Goal: Transaction & Acquisition: Purchase product/service

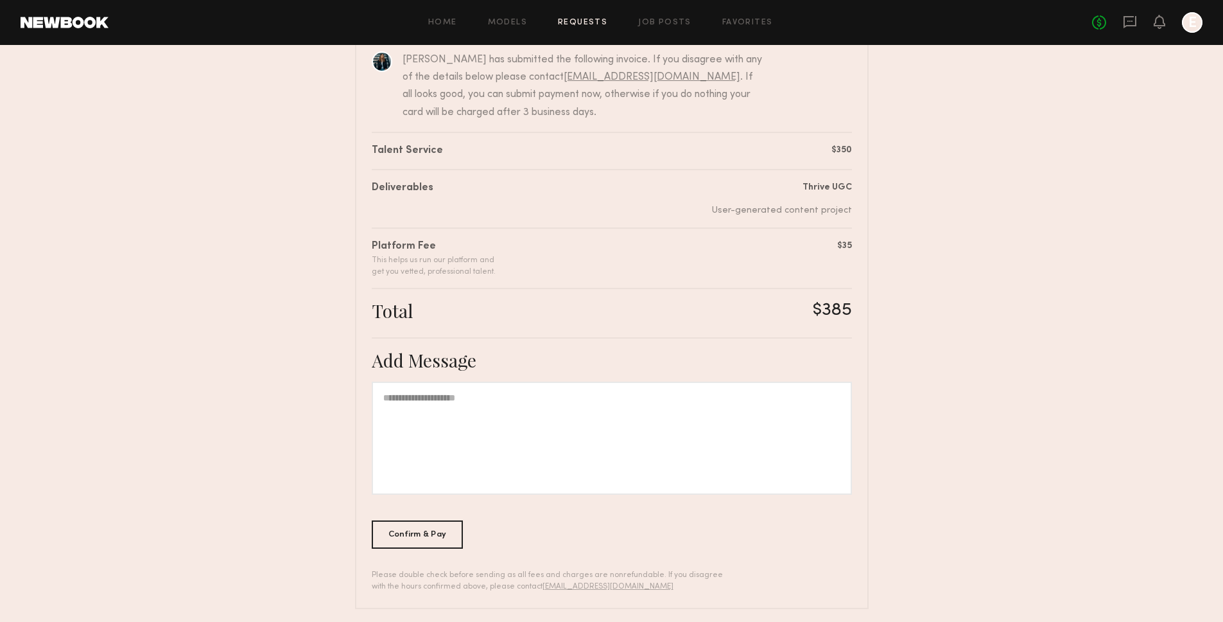
scroll to position [151, 0]
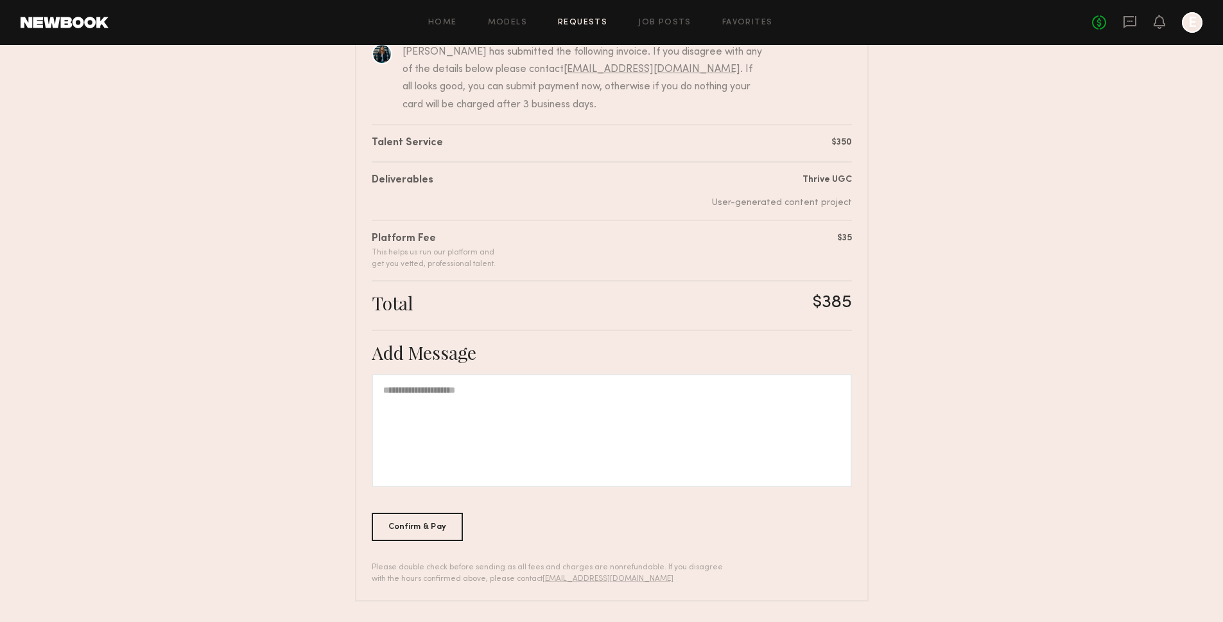
click at [620, 425] on div at bounding box center [612, 430] width 480 height 113
click at [441, 531] on div "Confirm & Pay" at bounding box center [418, 526] width 92 height 28
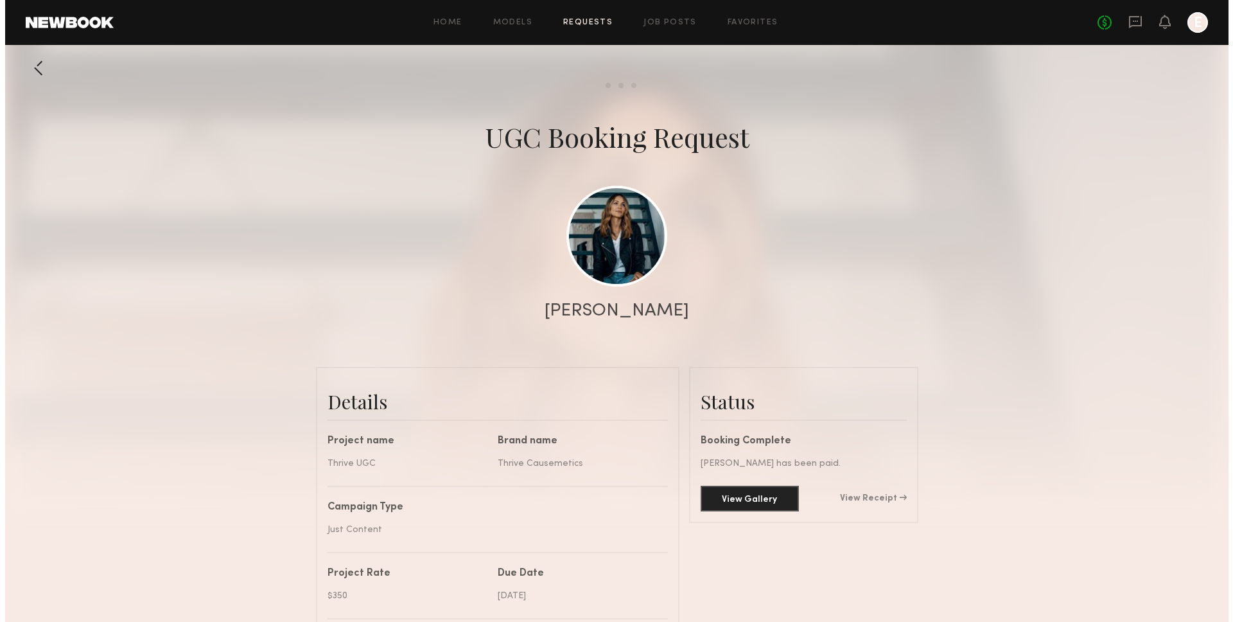
scroll to position [539, 0]
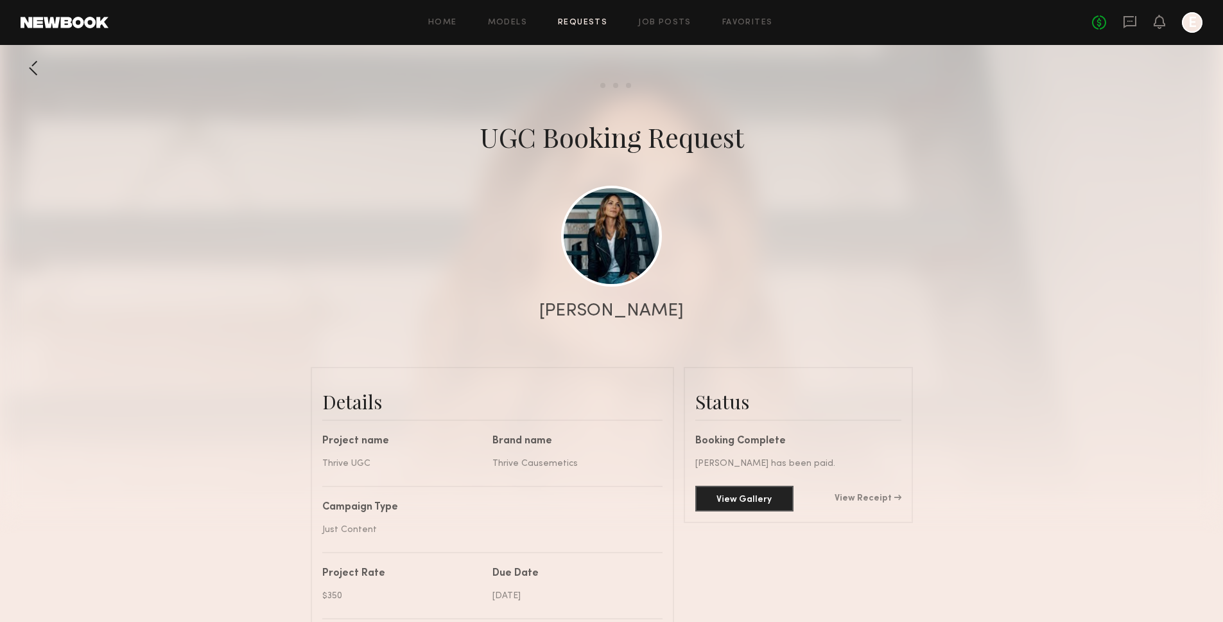
click at [590, 22] on link "Requests" at bounding box center [582, 23] width 49 height 8
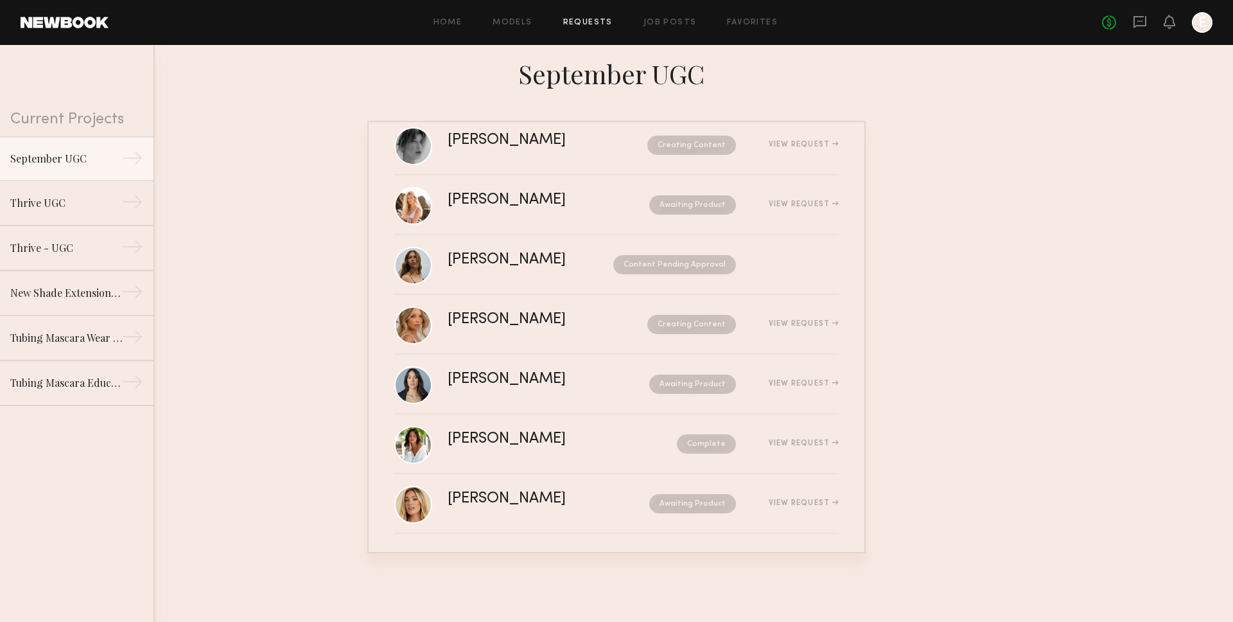
scroll to position [150, 0]
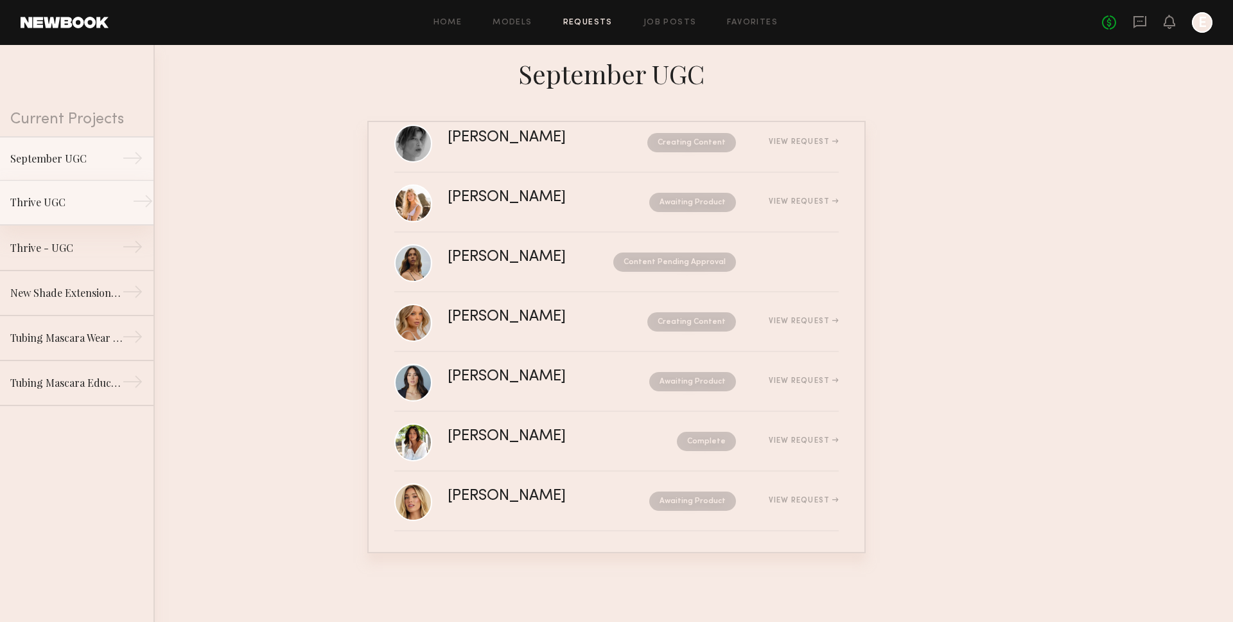
click at [85, 198] on div "Thrive UGC" at bounding box center [66, 202] width 112 height 15
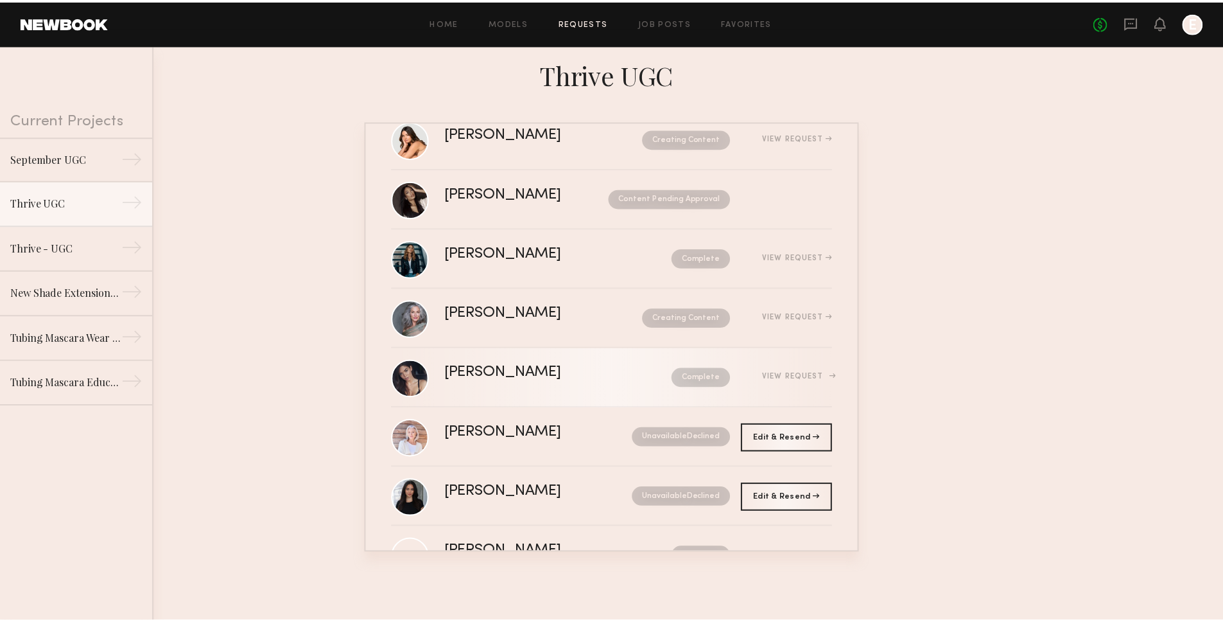
scroll to position [98, 0]
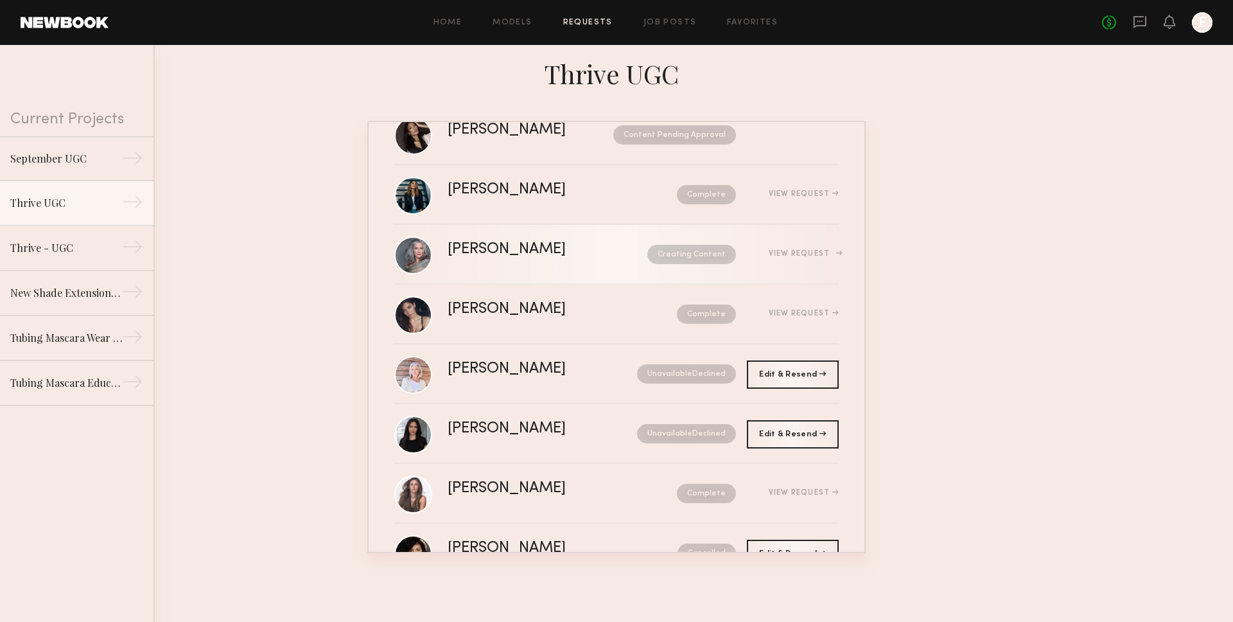
click at [530, 266] on div "[PERSON_NAME] Creating Content View Request" at bounding box center [643, 254] width 391 height 24
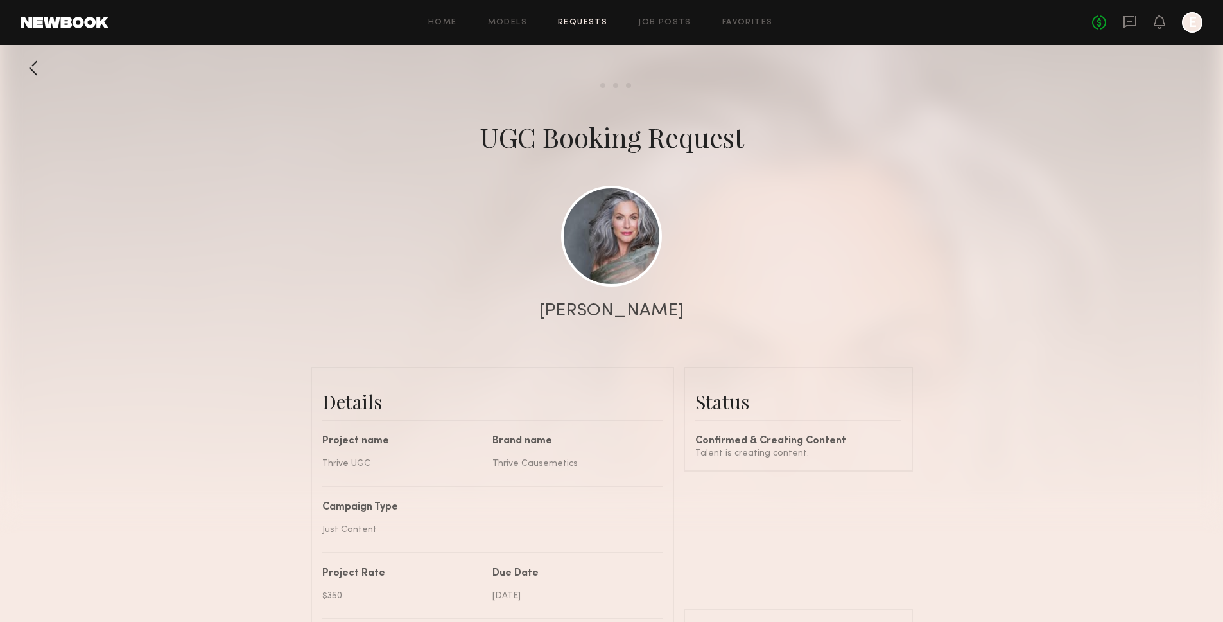
click at [46, 78] on div at bounding box center [34, 68] width 26 height 26
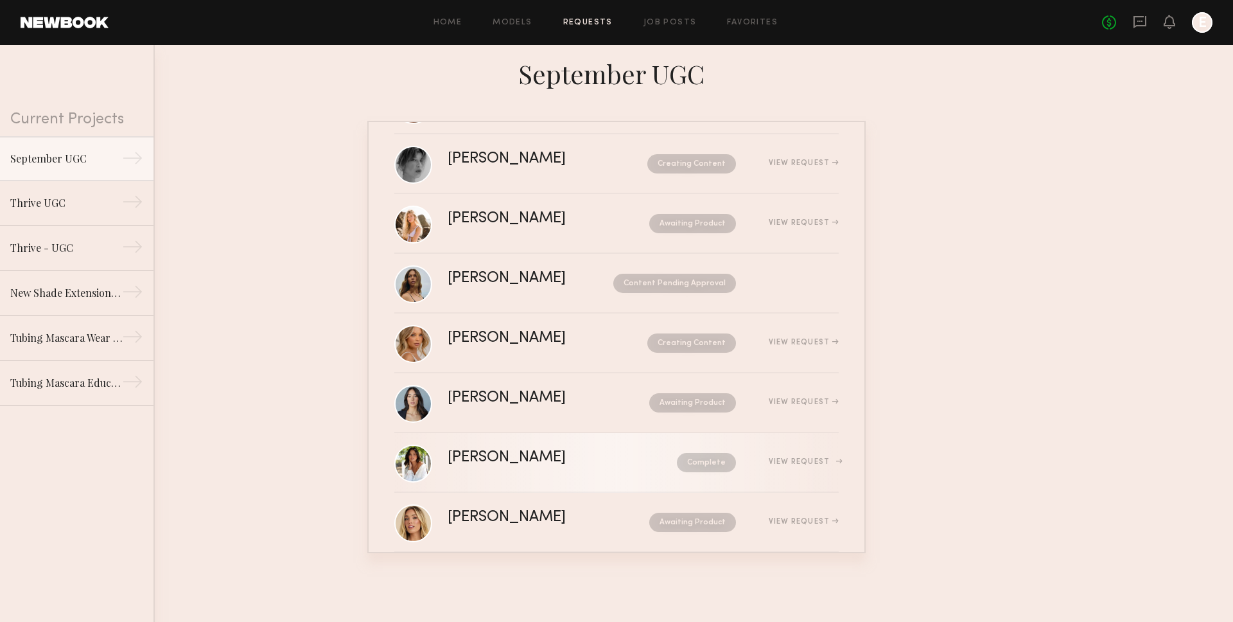
scroll to position [150, 0]
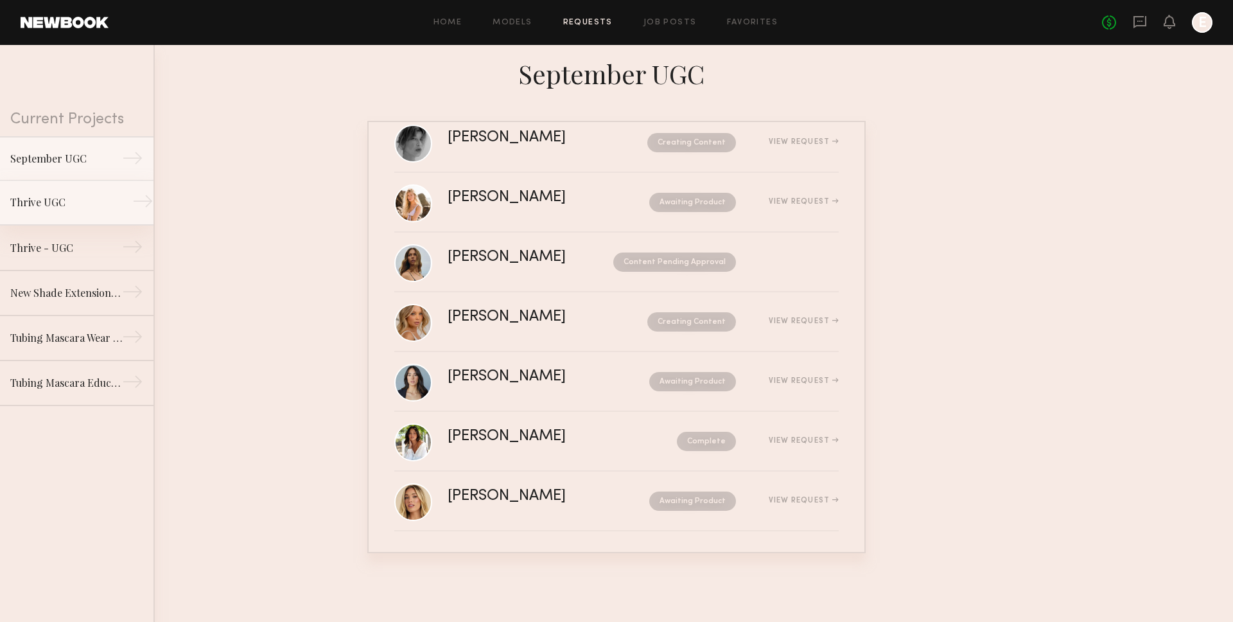
click at [78, 199] on div "Thrive UGC" at bounding box center [66, 202] width 112 height 15
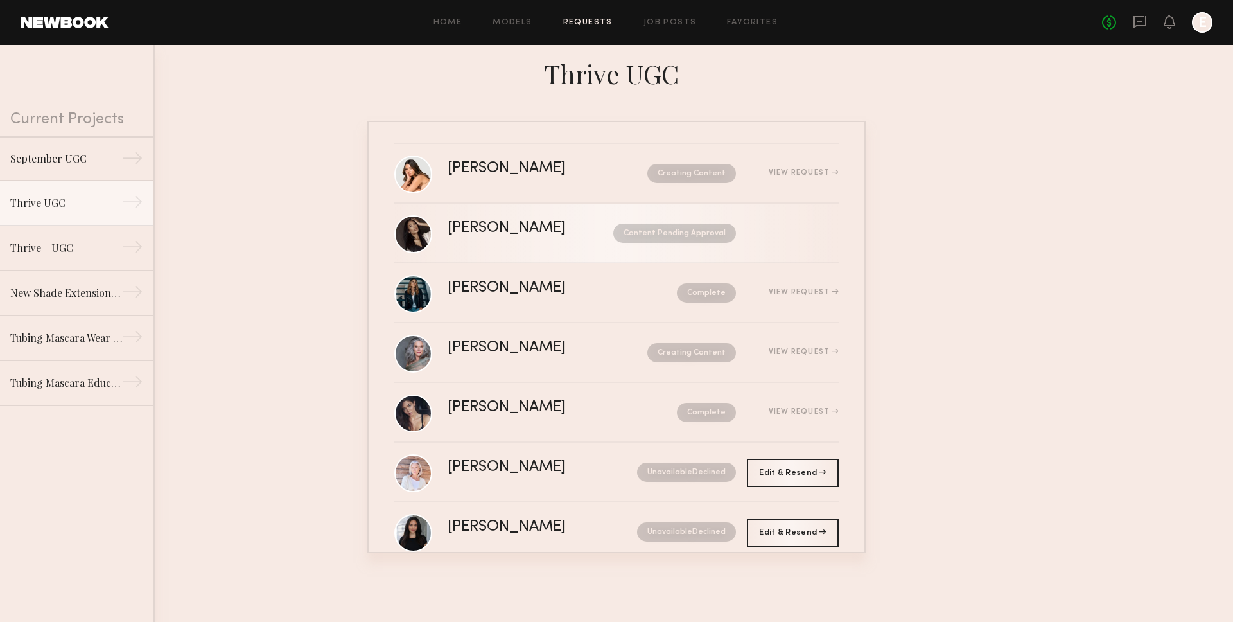
click at [554, 227] on div "[PERSON_NAME]" at bounding box center [519, 228] width 142 height 15
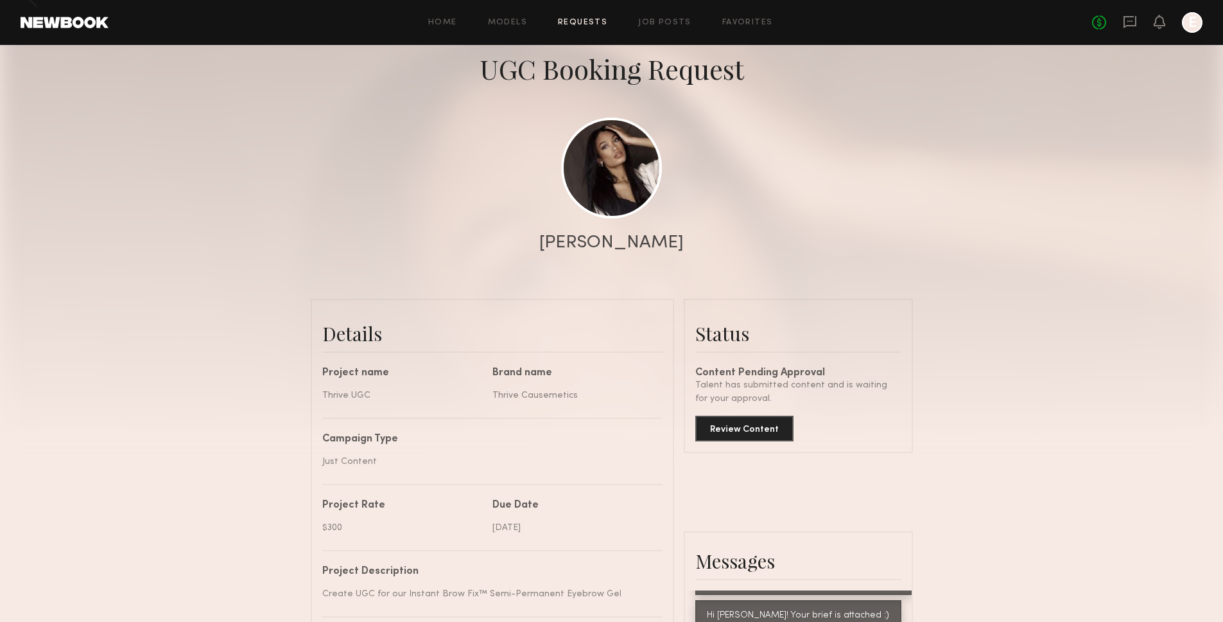
scroll to position [61, 0]
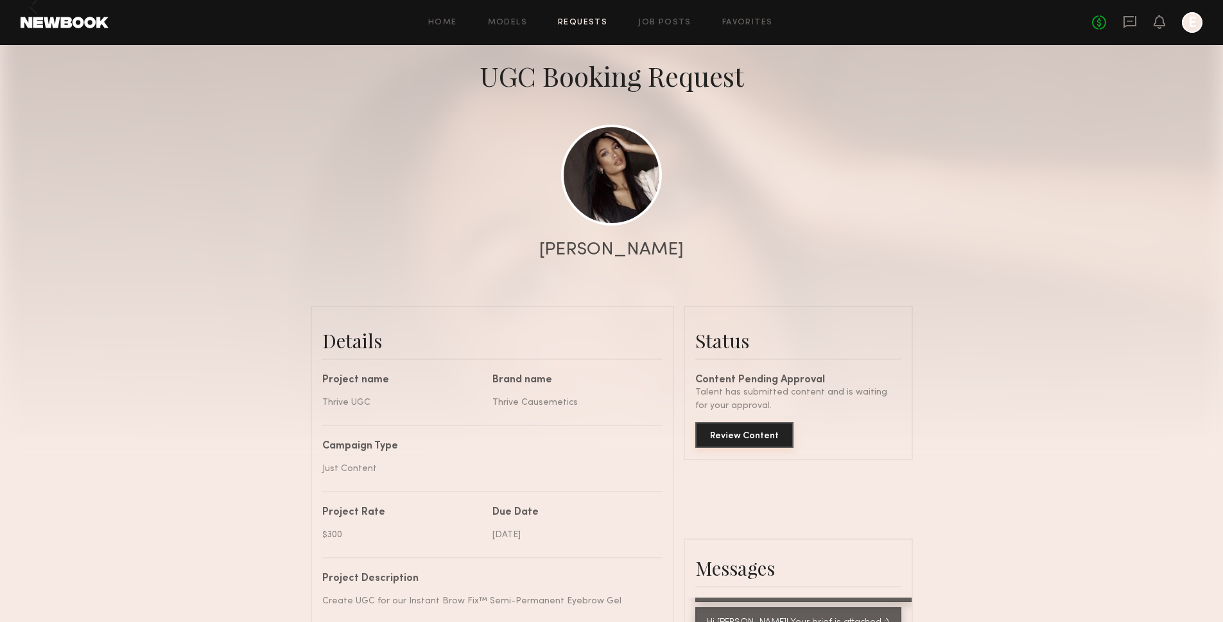
click at [738, 435] on button "Review Content" at bounding box center [744, 435] width 98 height 26
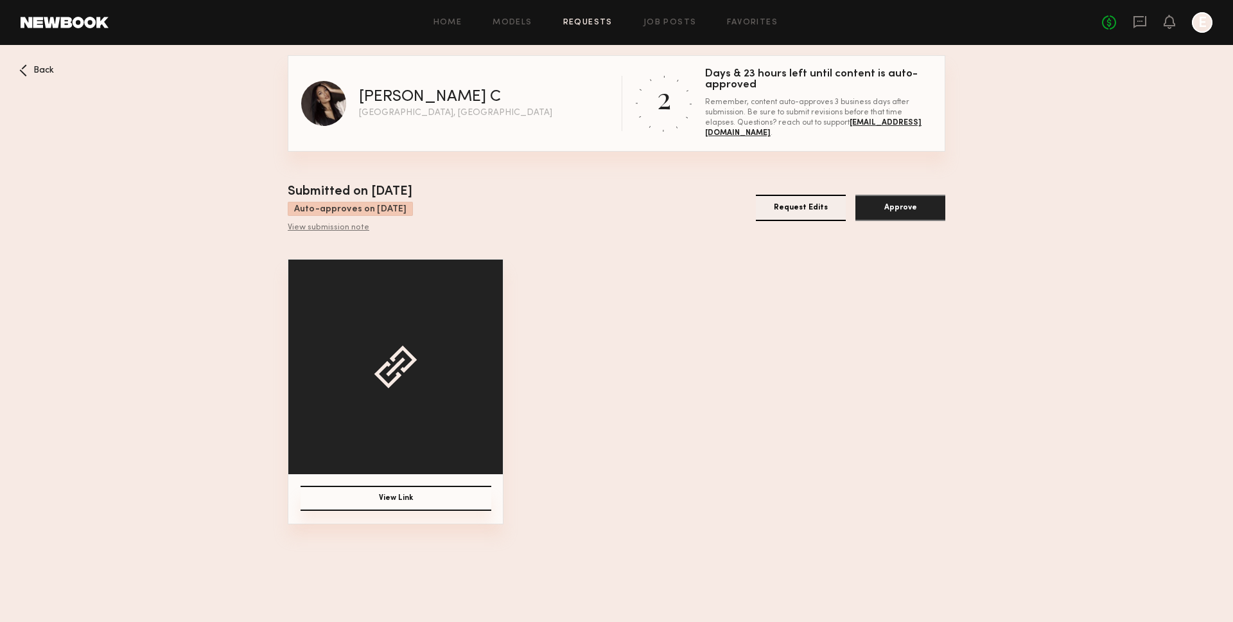
click at [471, 505] on button "View Link" at bounding box center [396, 497] width 191 height 25
